Goal: Information Seeking & Learning: Learn about a topic

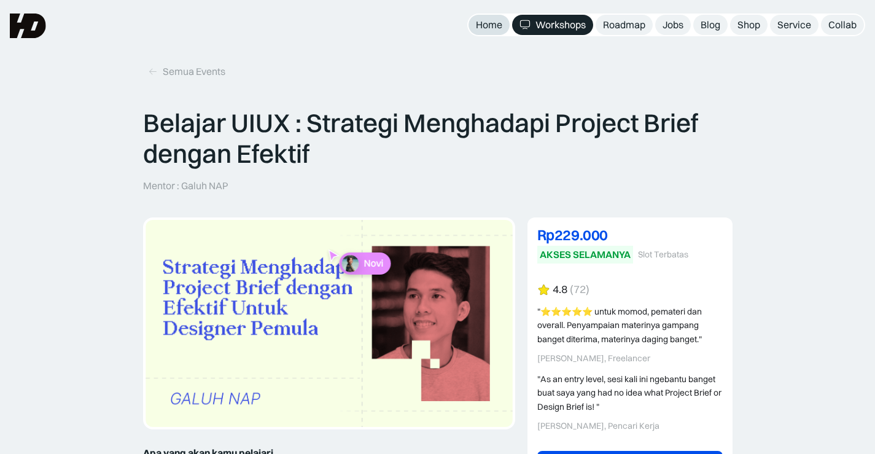
click at [479, 23] on div "Home" at bounding box center [489, 24] width 26 height 13
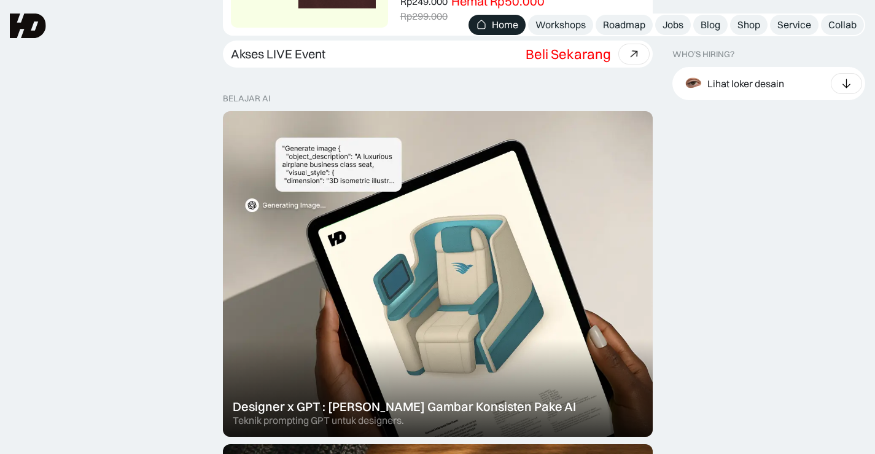
scroll to position [182, 0]
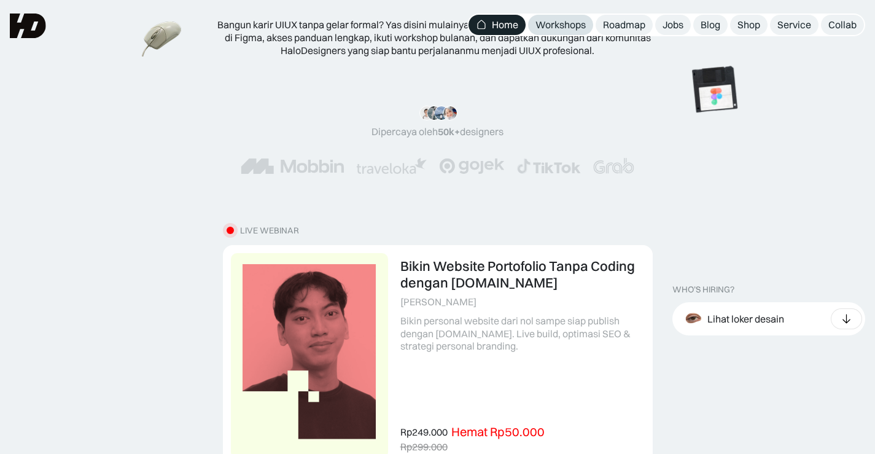
click at [576, 25] on div "Workshops" at bounding box center [561, 24] width 50 height 13
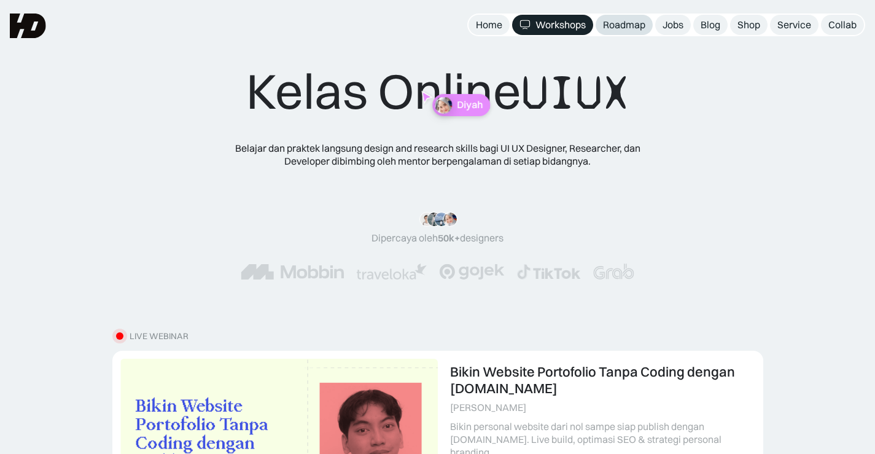
click at [631, 26] on div "Roadmap" at bounding box center [624, 24] width 42 height 13
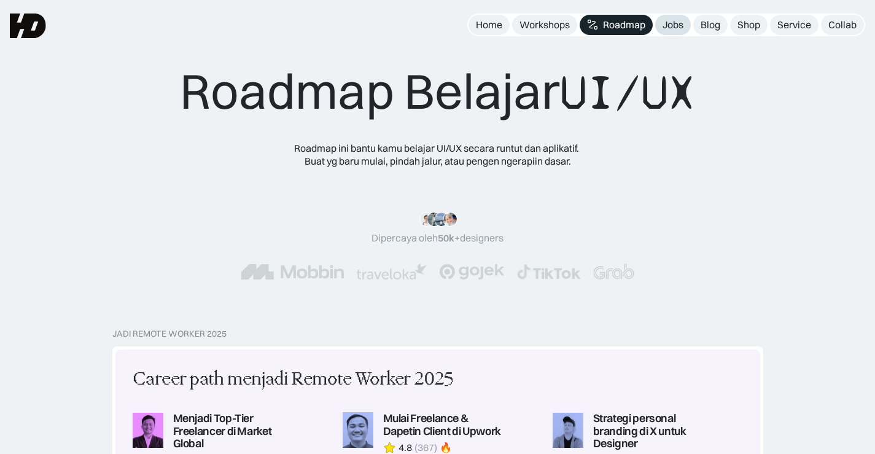
click at [679, 23] on div "Jobs" at bounding box center [673, 24] width 21 height 13
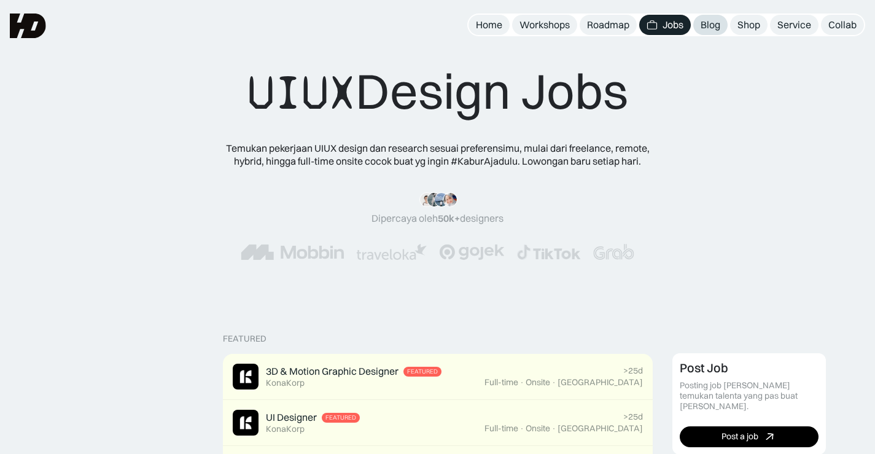
click at [716, 24] on div "Blog" at bounding box center [711, 24] width 20 height 13
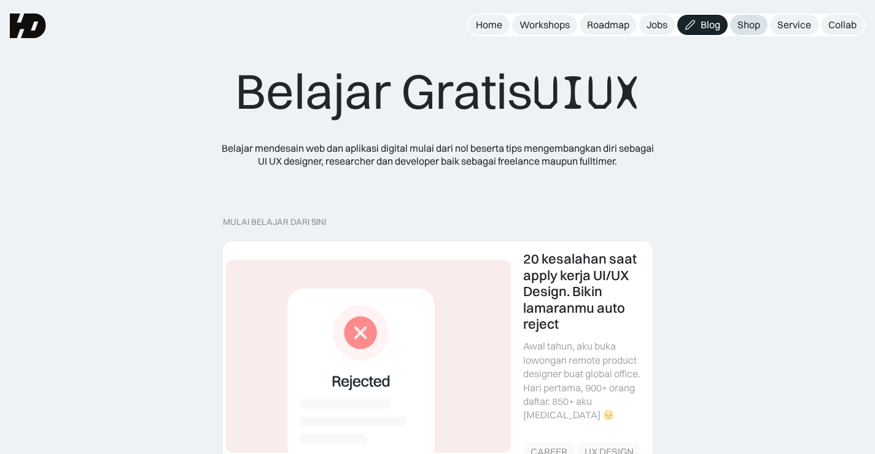
click at [751, 19] on div "Shop" at bounding box center [749, 24] width 23 height 13
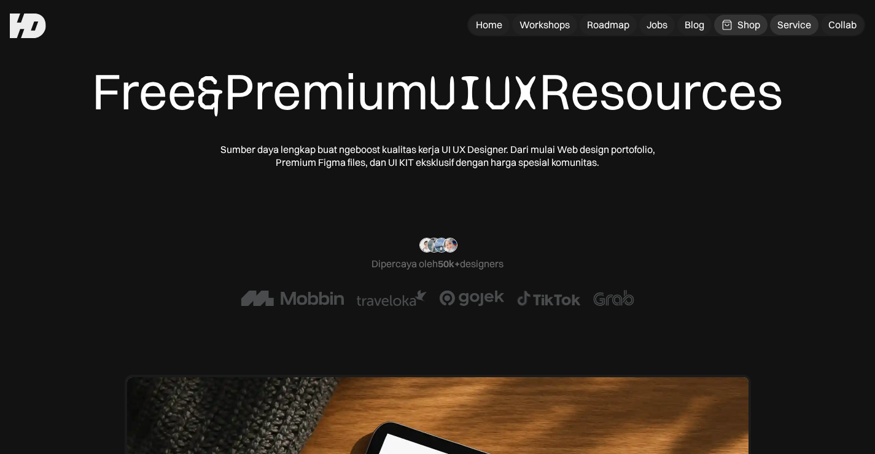
click at [796, 24] on div "Service" at bounding box center [795, 24] width 34 height 13
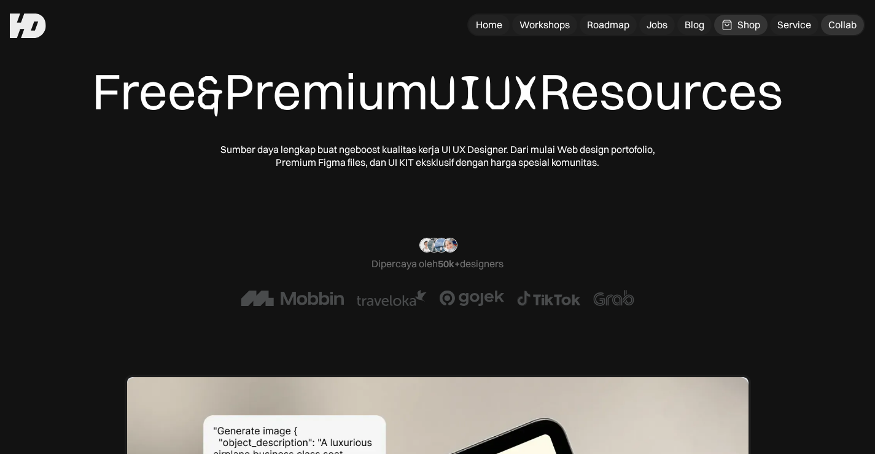
click at [837, 25] on div "Collab" at bounding box center [843, 24] width 28 height 13
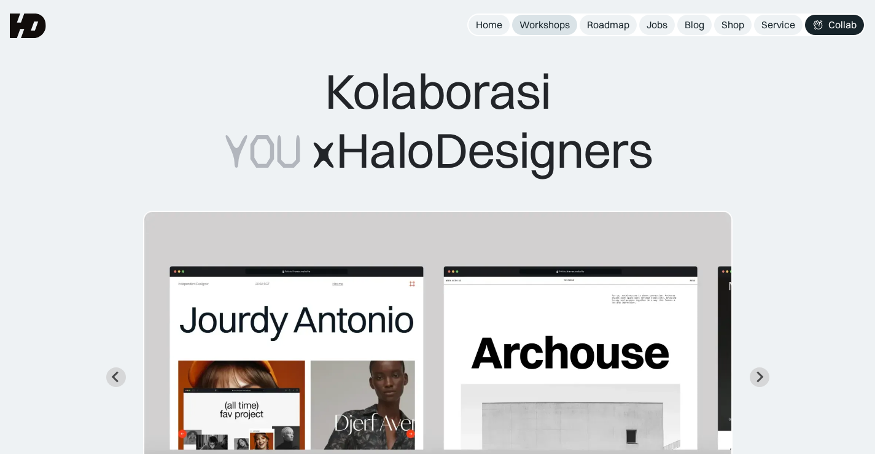
click at [552, 28] on div "Workshops" at bounding box center [545, 24] width 50 height 13
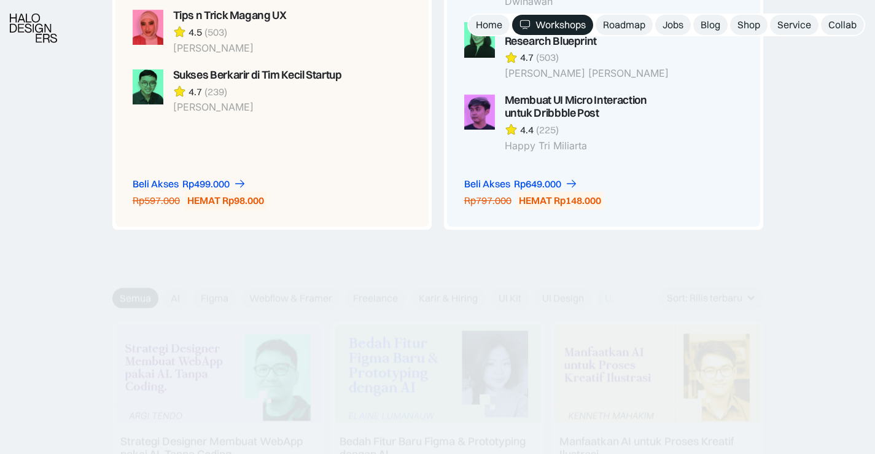
scroll to position [1536, 0]
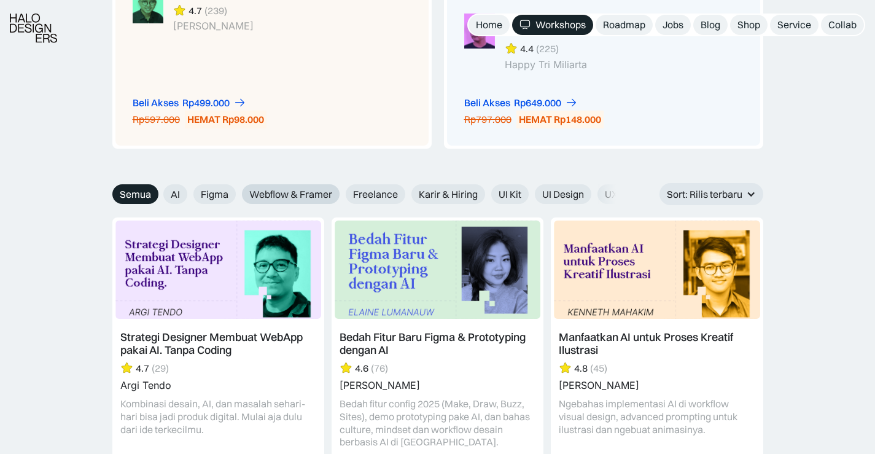
click at [282, 192] on span "Webflow & Framer" at bounding box center [290, 194] width 83 height 13
click at [159, 192] on input "Webflow & Framer" at bounding box center [155, 190] width 8 height 8
radio input "true"
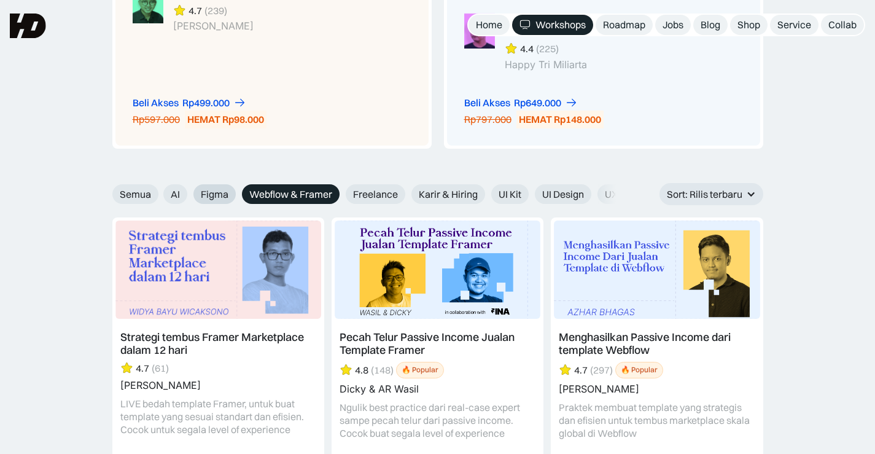
click at [222, 189] on span "Figma" at bounding box center [215, 194] width 28 height 13
click at [159, 189] on input "Figma" at bounding box center [155, 190] width 8 height 8
radio input "true"
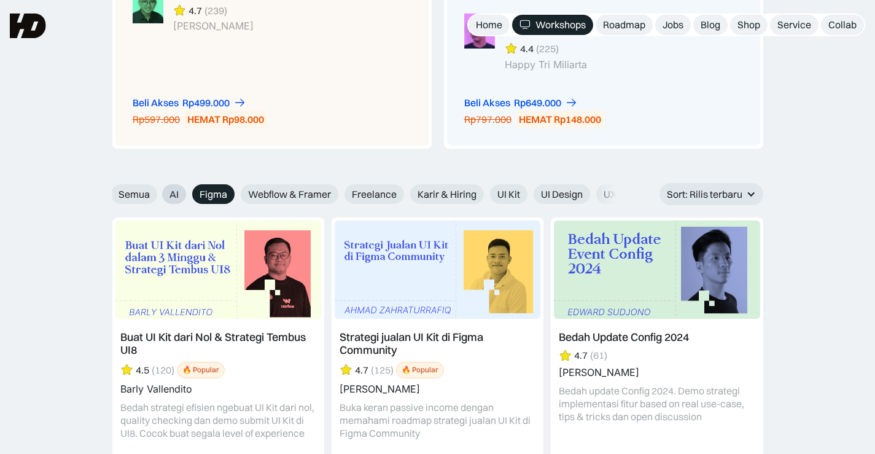
click at [174, 195] on span "AI" at bounding box center [174, 194] width 9 height 13
click at [158, 194] on input "AI" at bounding box center [154, 190] width 8 height 8
radio input "true"
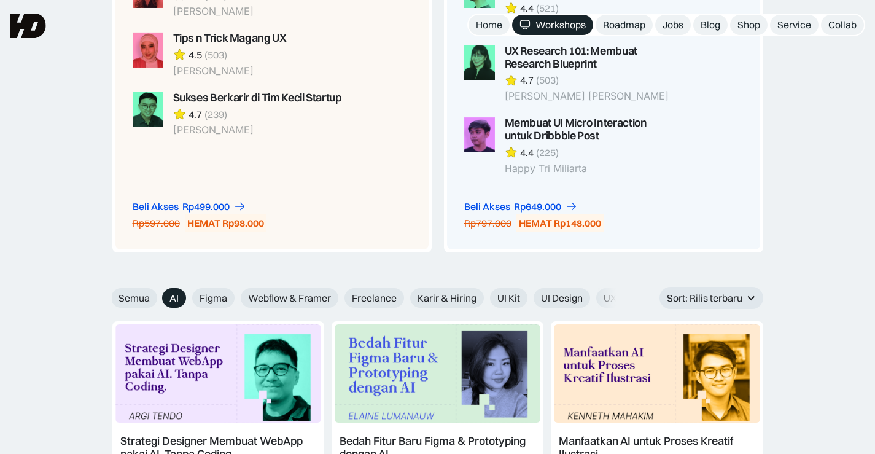
scroll to position [1413, 0]
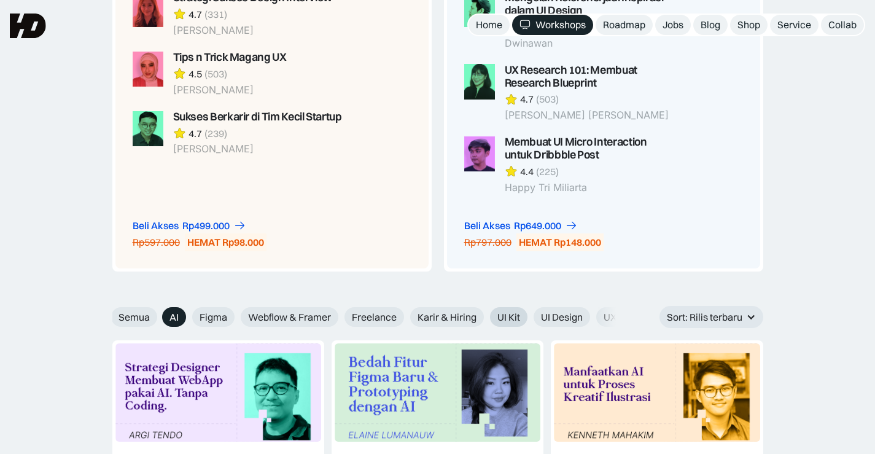
click at [513, 321] on span "UI Kit" at bounding box center [509, 317] width 23 height 13
click at [158, 317] on input "UI Kit" at bounding box center [154, 313] width 8 height 8
radio input "true"
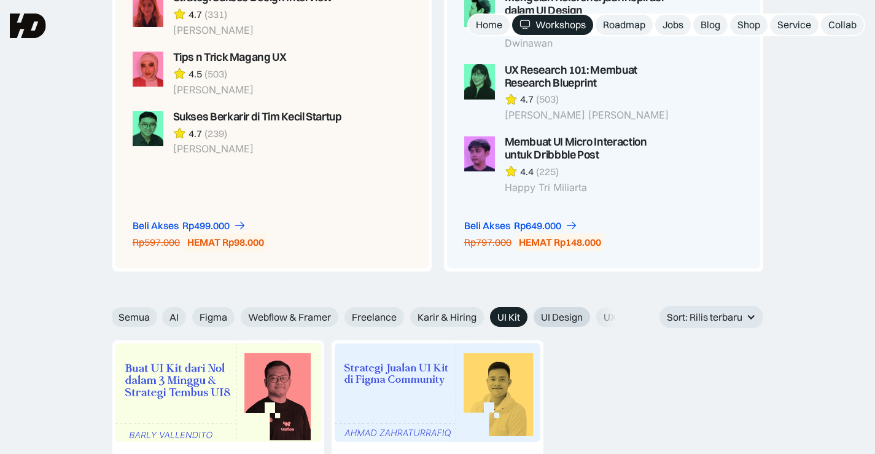
click at [571, 321] on span "UI Design" at bounding box center [562, 317] width 42 height 13
click at [158, 317] on input "UI Design" at bounding box center [154, 313] width 8 height 8
radio input "true"
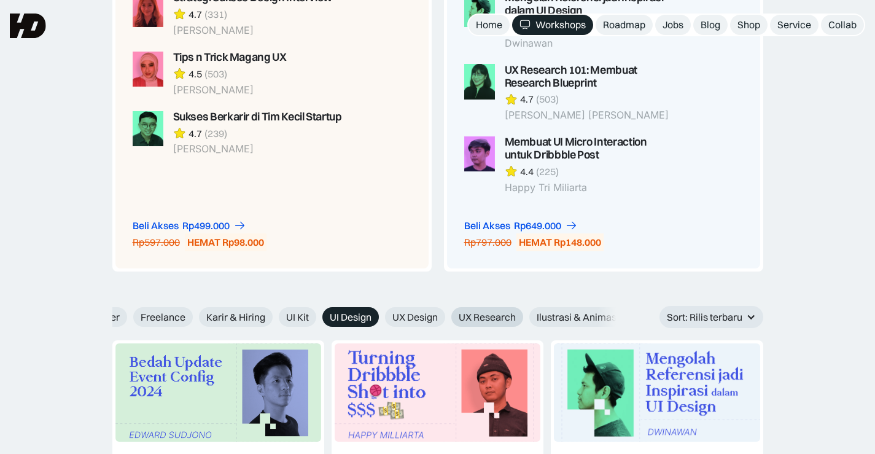
drag, startPoint x: 571, startPoint y: 315, endPoint x: 473, endPoint y: 315, distance: 98.3
click at [465, 314] on div "AI Figma Webflow & Framer Freelance Karir & Hiring UI Kit UI Design UX Design U…" at bounding box center [407, 317] width 913 height 20
click at [418, 316] on span "UX Design" at bounding box center [413, 317] width 45 height 13
radio input "true"
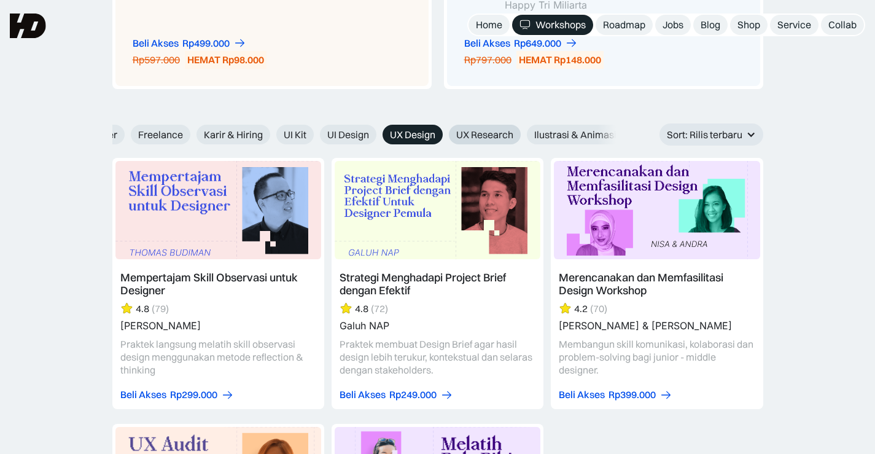
scroll to position [1474, 0]
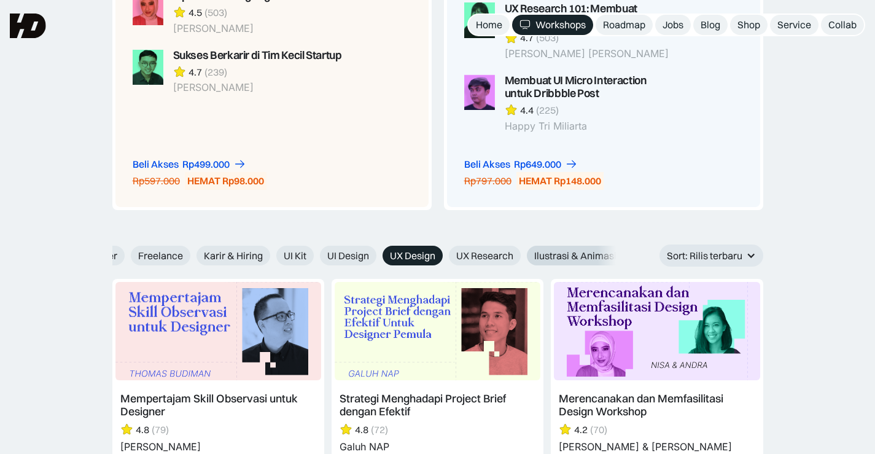
click at [565, 251] on span "Ilustrasi & Animasi" at bounding box center [575, 255] width 82 height 13
radio input "true"
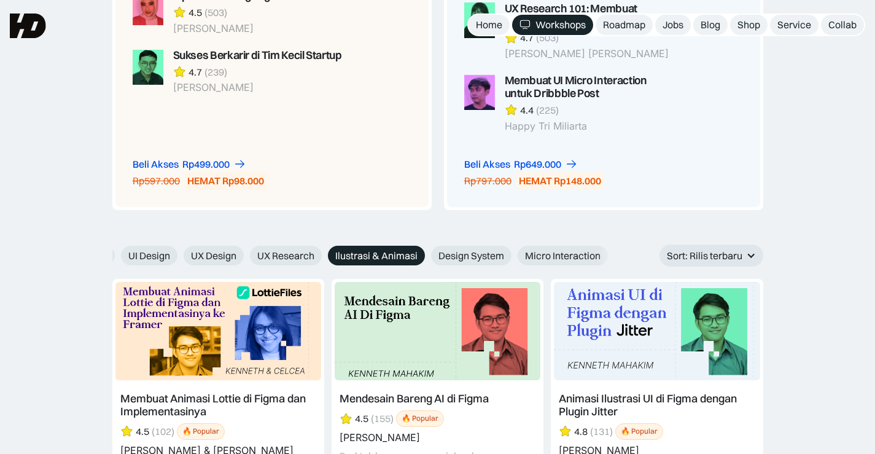
scroll to position [0, 474]
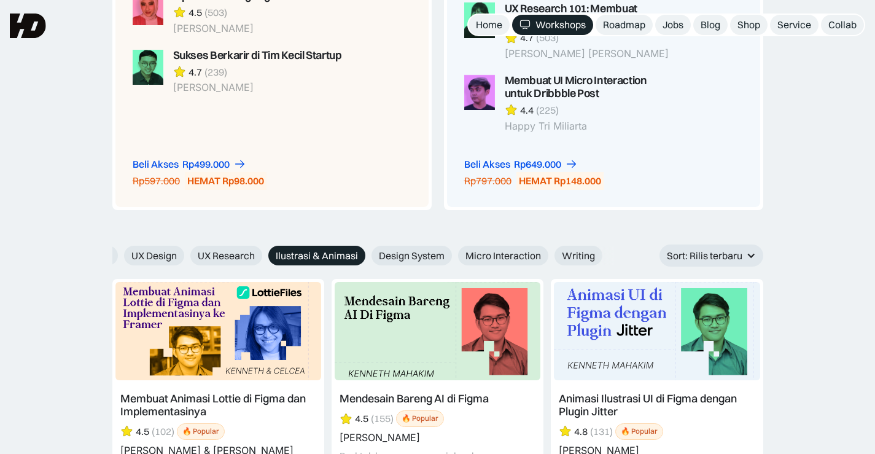
drag, startPoint x: 514, startPoint y: 250, endPoint x: 361, endPoint y: 250, distance: 153.0
click at [361, 250] on label "Ilustrasi & Animasi" at bounding box center [316, 256] width 97 height 20
click at [264, 250] on input "Ilustrasi & Animasi" at bounding box center [260, 252] width 8 height 8
click at [419, 251] on span "Design System" at bounding box center [412, 255] width 66 height 13
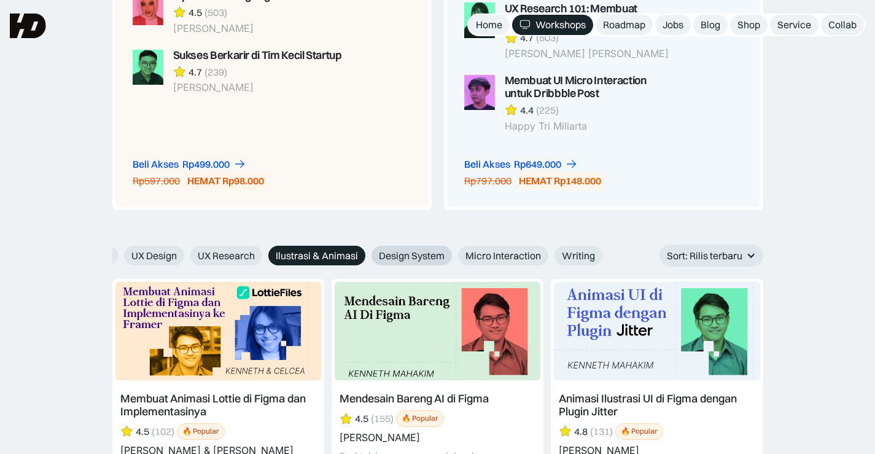
radio input "true"
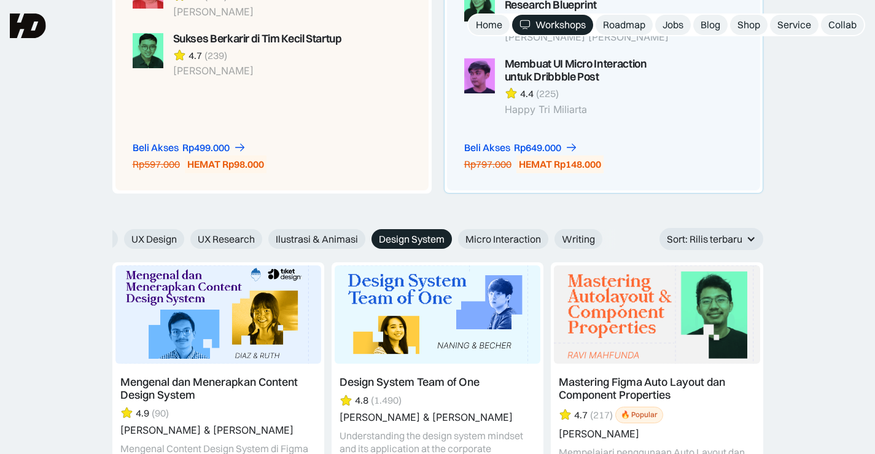
scroll to position [1413, 0]
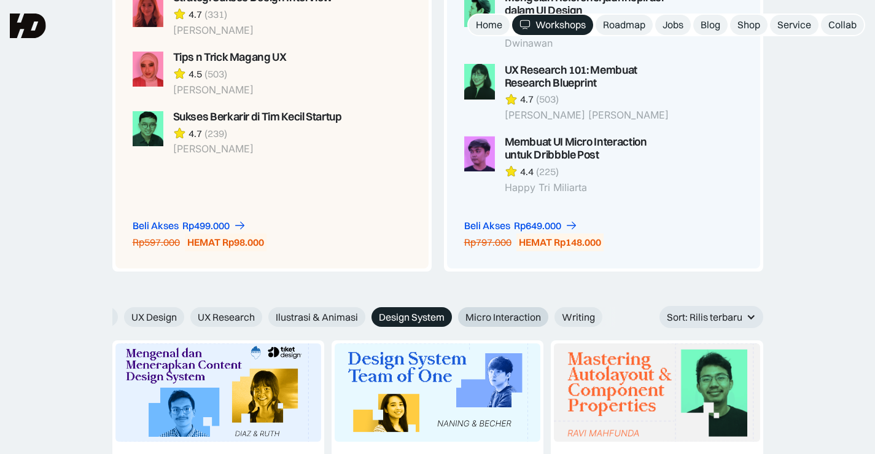
click at [510, 315] on span "Micro Interaction" at bounding box center [504, 317] width 76 height 13
radio input "true"
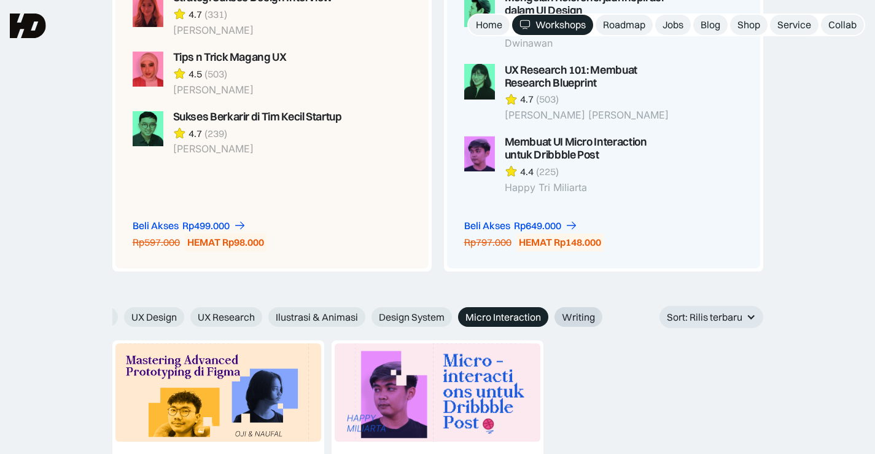
click at [583, 317] on span "Writing" at bounding box center [578, 317] width 33 height 13
radio input "true"
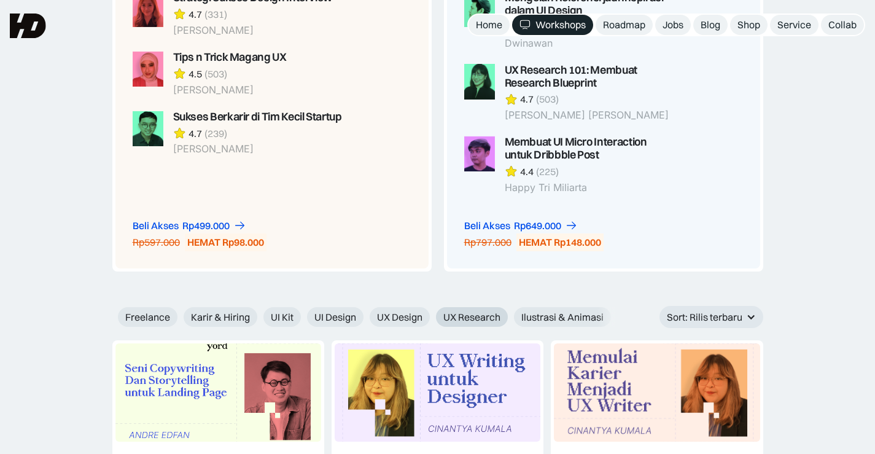
scroll to position [0, 224]
drag, startPoint x: 335, startPoint y: 316, endPoint x: 460, endPoint y: 316, distance: 124.7
click at [460, 316] on div "AI Figma Webflow & Framer Freelance Karir & Hiring UI Kit UI Design UX Design U…" at bounding box center [395, 317] width 913 height 20
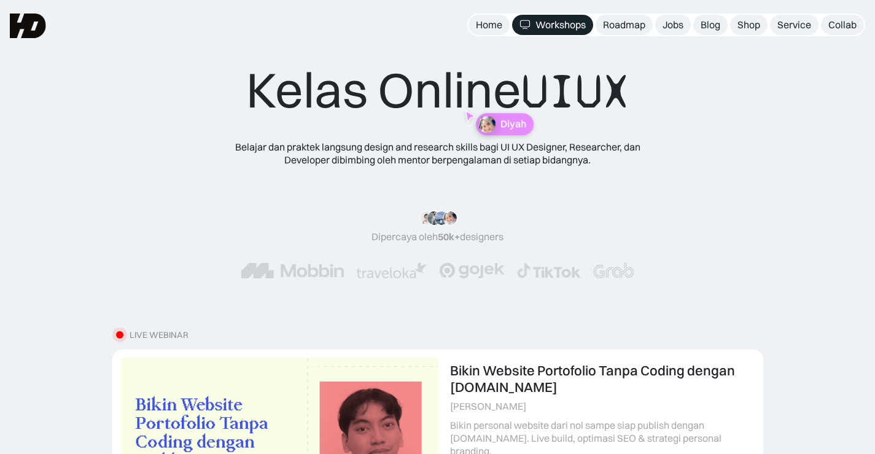
scroll to position [0, 0]
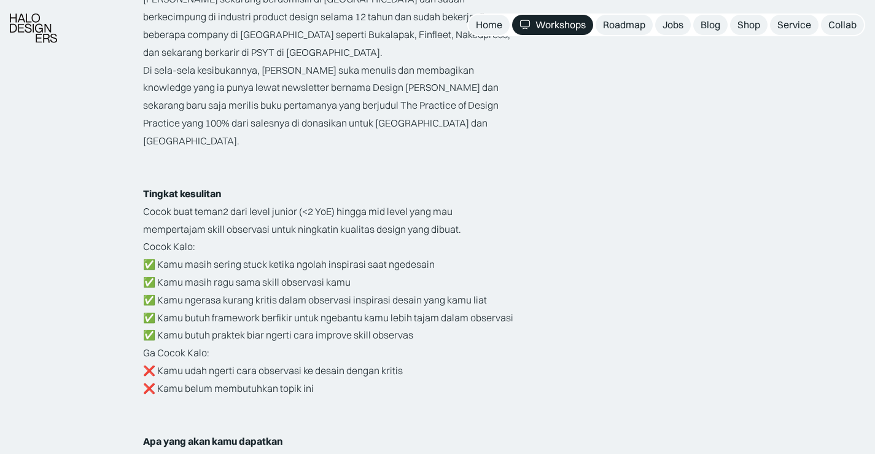
scroll to position [899, 0]
